Goal: Find specific page/section: Find specific page/section

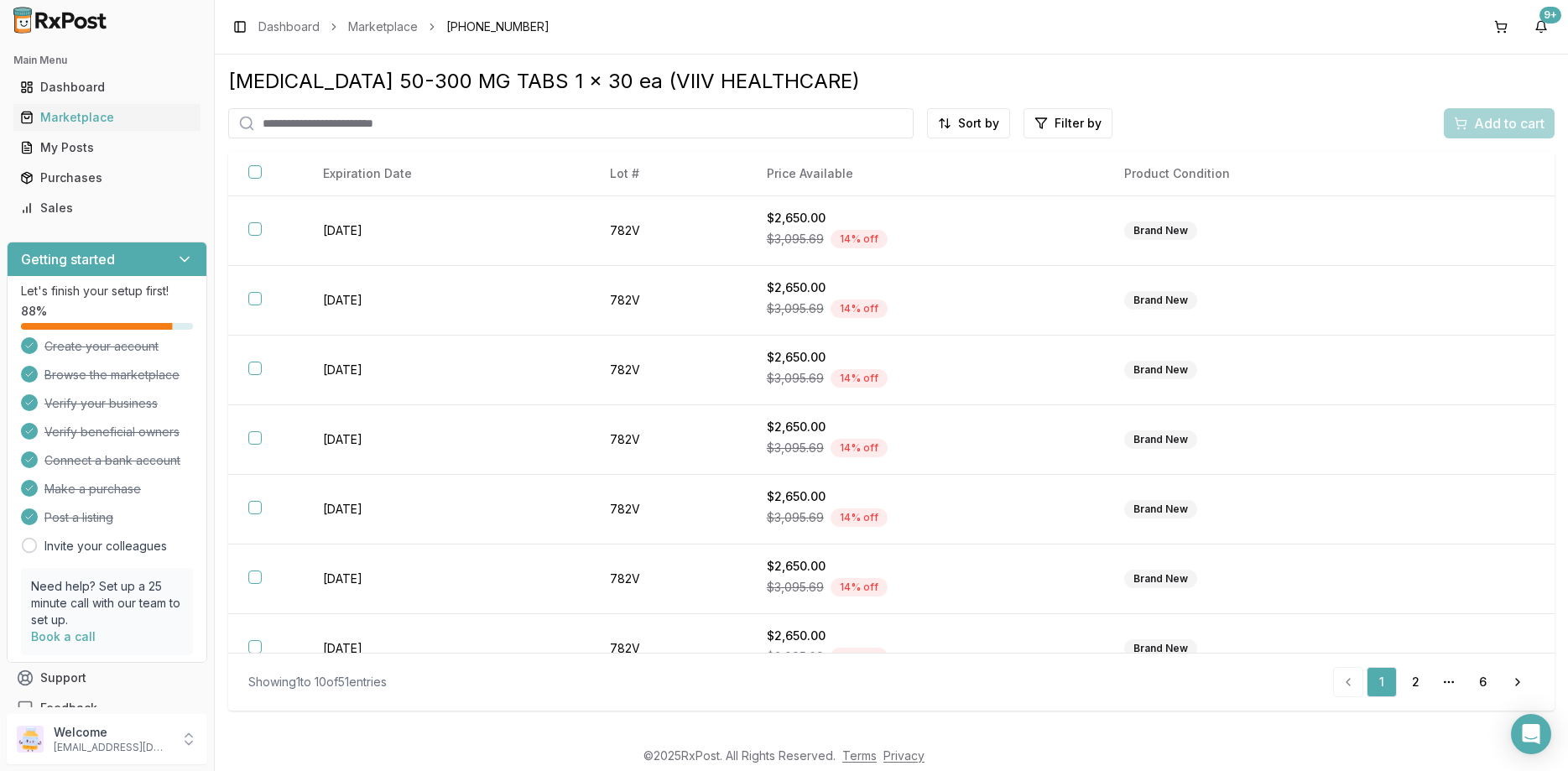
click at [318, 114] on input "search" at bounding box center [571, 123] width 686 height 31
click at [96, 107] on link "Marketplace" at bounding box center [107, 117] width 187 height 31
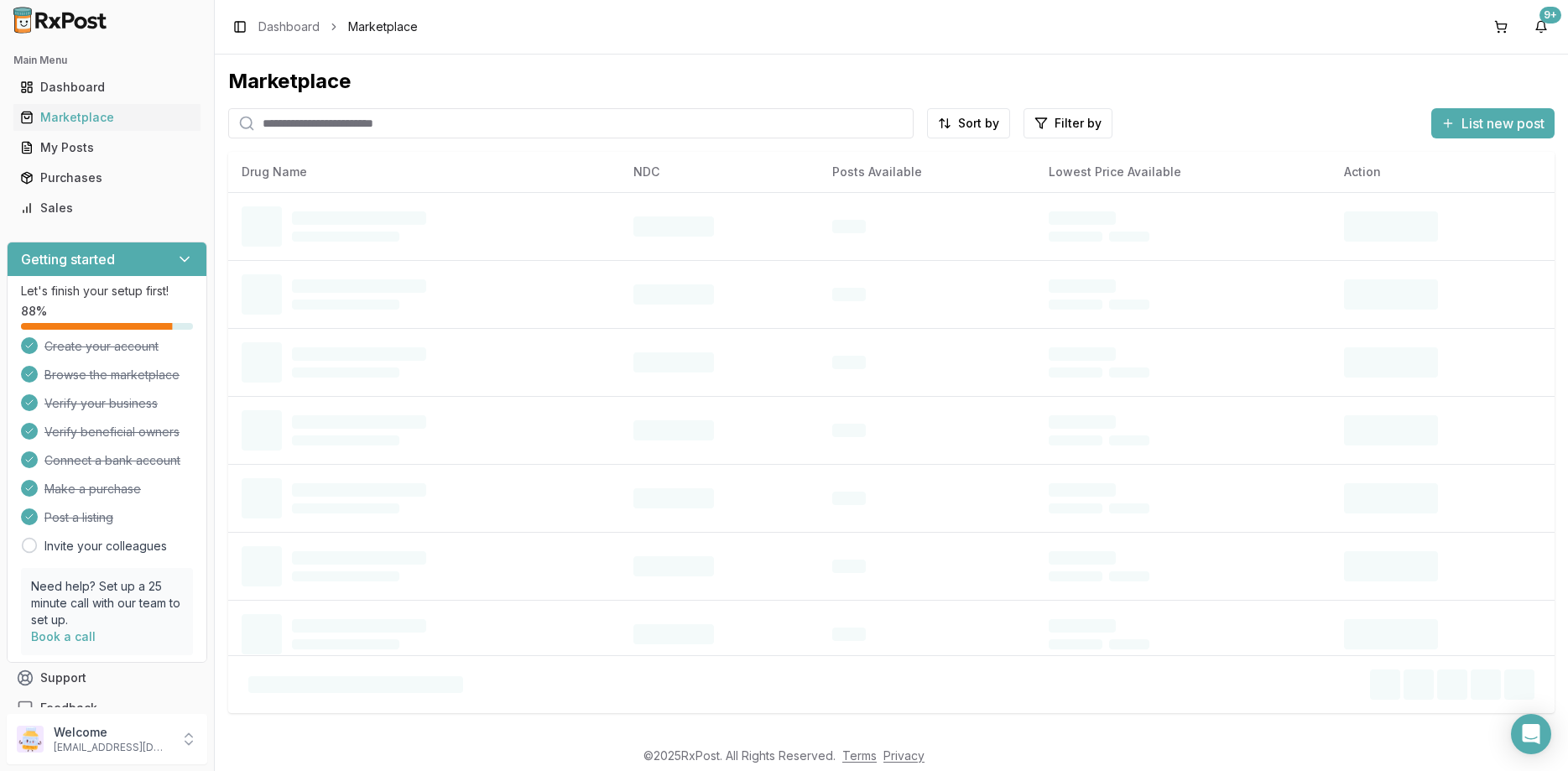
click at [331, 117] on input "search" at bounding box center [571, 123] width 686 height 31
type input "**********"
